Goal: Connect with others: Participate in discussion

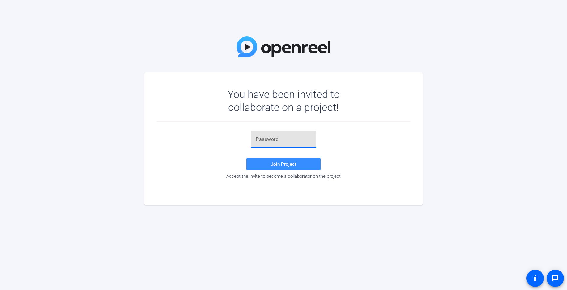
click at [279, 137] on input "text" at bounding box center [284, 139] width 56 height 7
paste input "ePeH{%"
type input "ePeH{%"
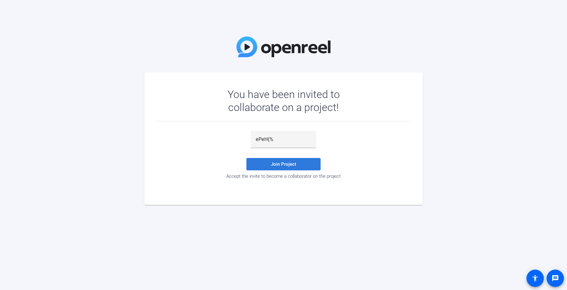
click at [285, 165] on span "Join Project" at bounding box center [283, 164] width 25 height 6
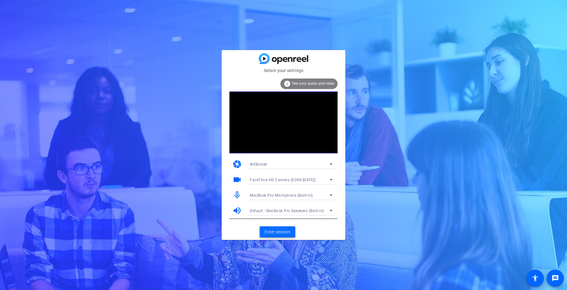
click at [279, 233] on span "Enter session" at bounding box center [278, 232] width 26 height 6
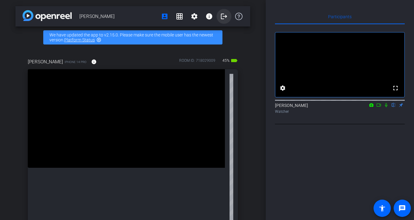
click at [221, 17] on mat-icon "logout" at bounding box center [224, 16] width 7 height 7
